Goal: Information Seeking & Learning: Find contact information

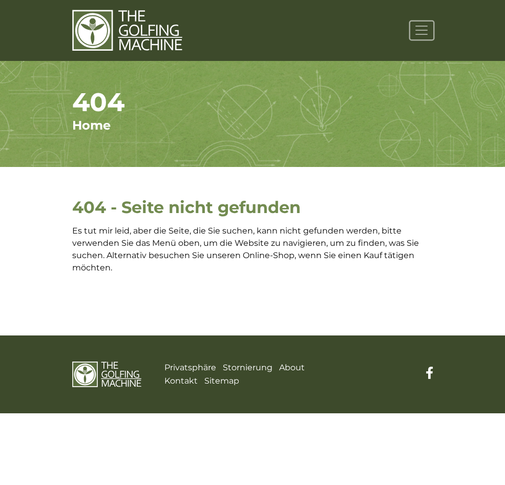
click at [418, 29] on span "Toggle Navigation" at bounding box center [421, 30] width 15 height 15
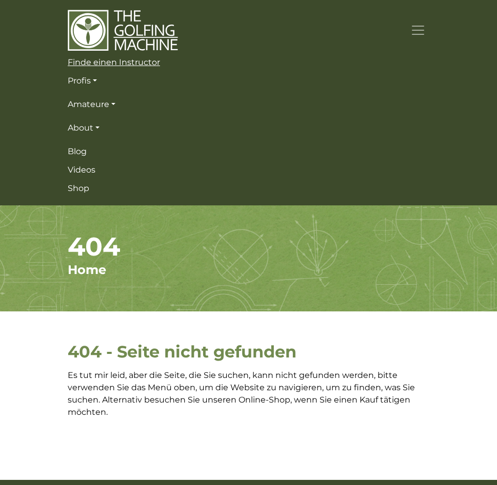
click at [109, 61] on span "Finde einen Instructor" at bounding box center [114, 62] width 92 height 10
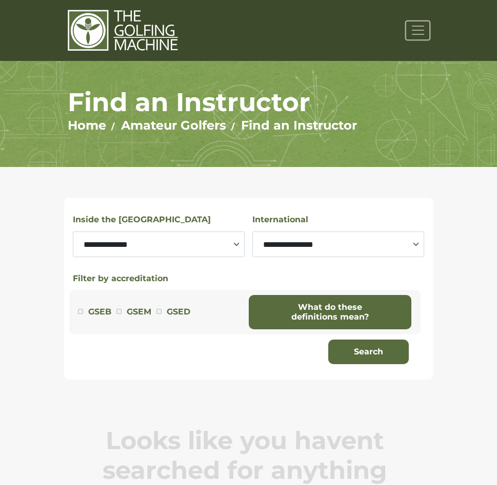
click at [413, 30] on span "Toggle navigation" at bounding box center [417, 30] width 15 height 15
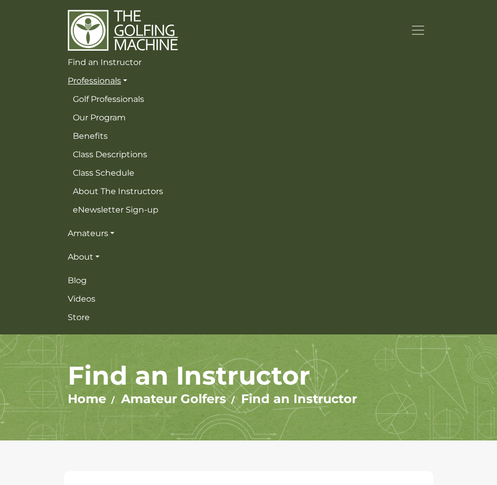
click at [104, 76] on link "Professionals" at bounding box center [248, 81] width 361 height 18
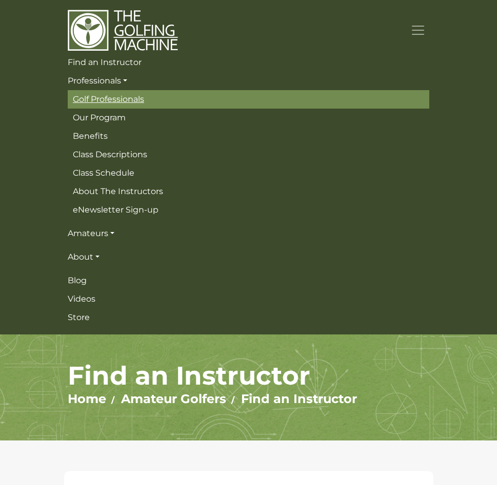
click at [106, 95] on span "Golf Professionals" at bounding box center [108, 99] width 71 height 10
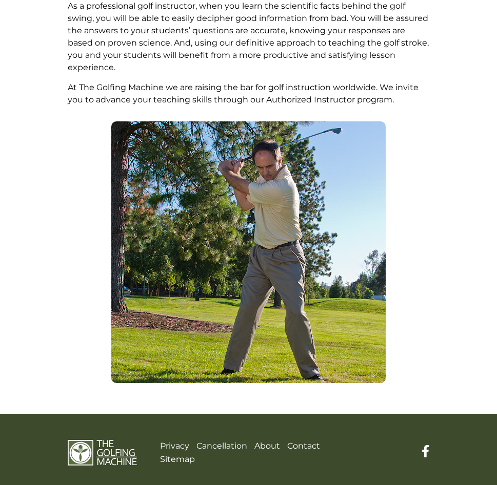
scroll to position [387, 0]
